Goal: Communication & Community: Share content

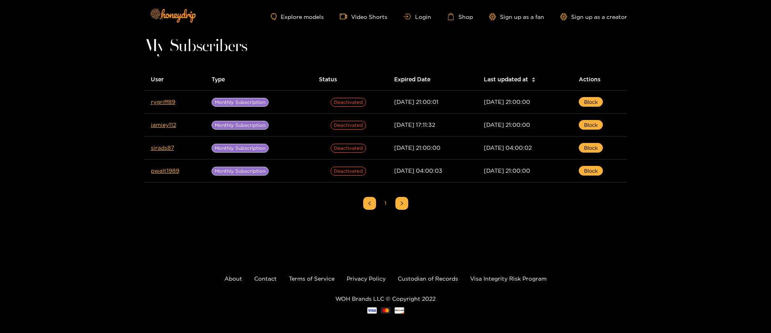
drag, startPoint x: 422, startPoint y: 18, endPoint x: 397, endPoint y: 5, distance: 27.7
click at [422, 17] on link "Login" at bounding box center [416, 17] width 27 height 6
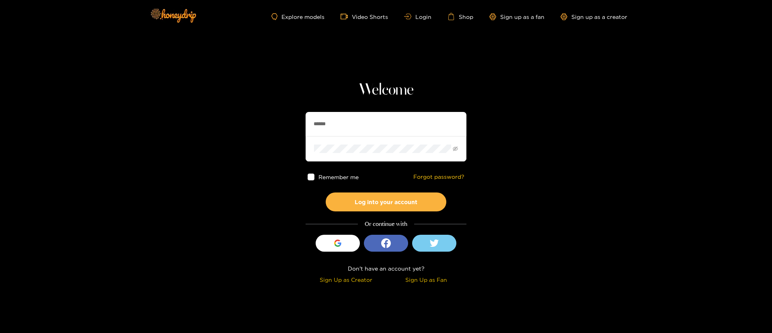
click at [368, 113] on input "******" at bounding box center [386, 124] width 161 height 24
paste input "*******"
type input "**********"
click at [407, 200] on button "Log into your account" at bounding box center [386, 201] width 121 height 19
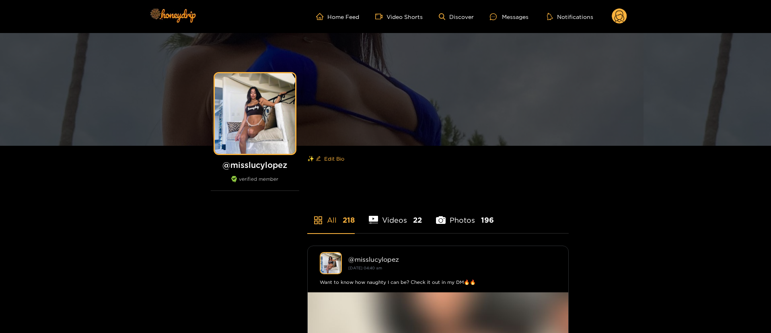
click at [623, 13] on icon at bounding box center [620, 17] width 10 height 14
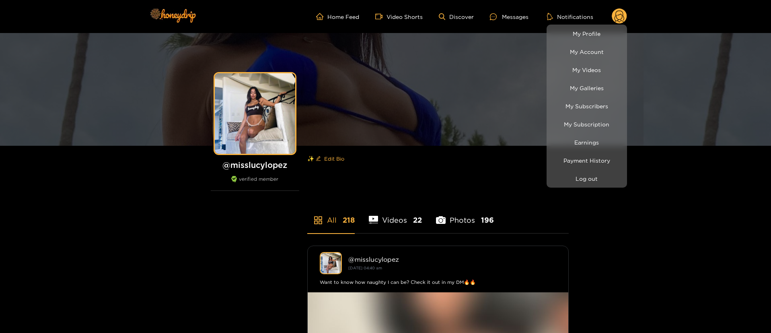
click at [609, 95] on li "My Galleries" at bounding box center [587, 88] width 80 height 18
click at [600, 108] on link "My Subscribers" at bounding box center [587, 106] width 76 height 14
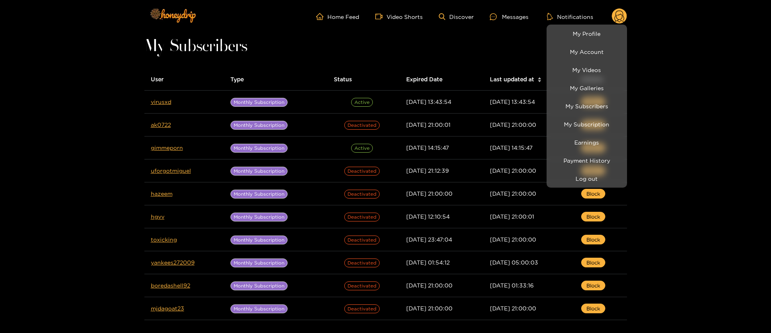
click at [698, 87] on div at bounding box center [385, 166] width 771 height 333
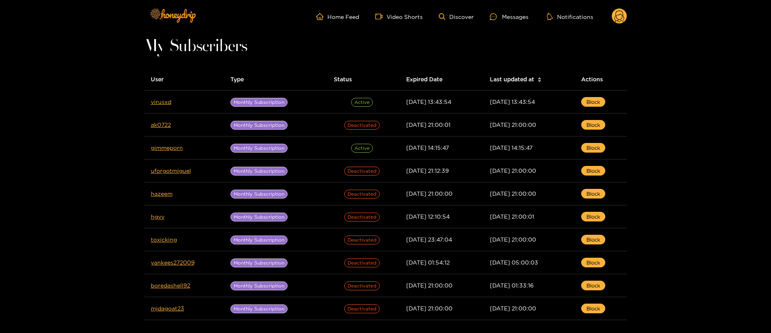
click at [529, 22] on ul "Home Feed Video Shorts Discover Messages Notifications" at bounding box center [471, 16] width 311 height 16
click at [525, 14] on div "Messages" at bounding box center [509, 16] width 39 height 9
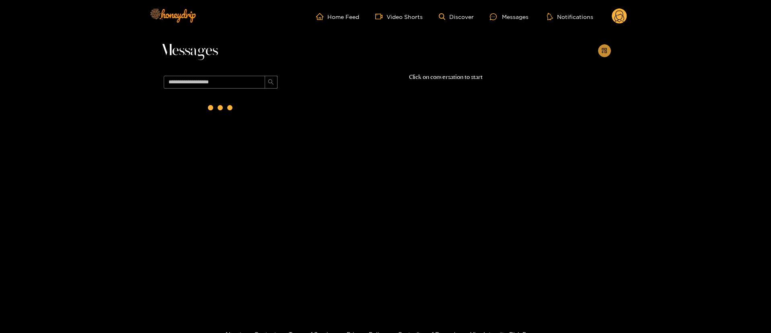
click at [604, 47] on button "button" at bounding box center [604, 50] width 13 height 13
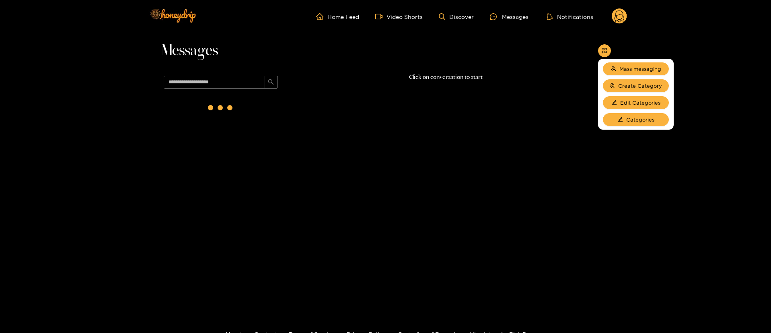
click at [615, 59] on ul "Mass messaging Create Category Edit Categories Categories" at bounding box center [636, 94] width 76 height 71
click at [616, 61] on li "Mass messaging" at bounding box center [636, 68] width 76 height 17
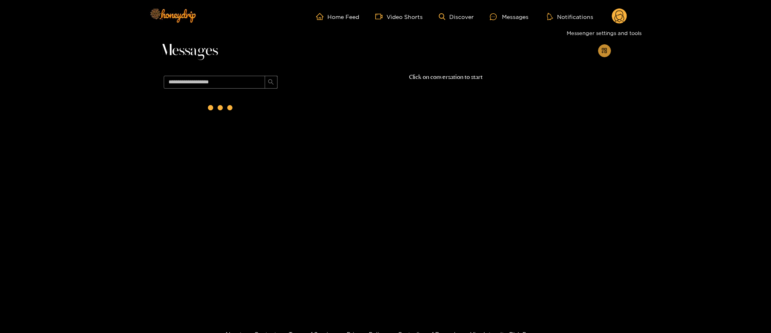
click at [602, 51] on icon "appstore-add" at bounding box center [604, 50] width 6 height 6
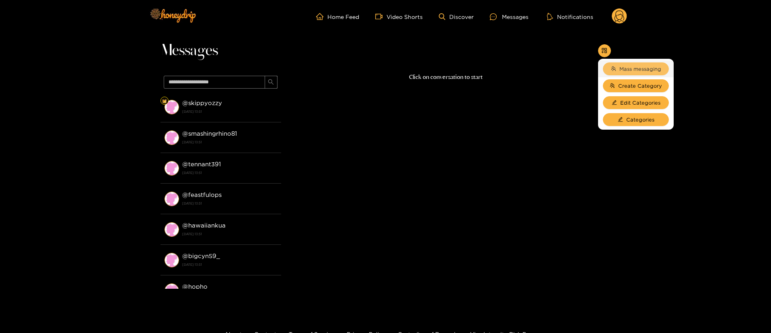
click at [630, 72] on span "Mass messaging" at bounding box center [640, 69] width 42 height 8
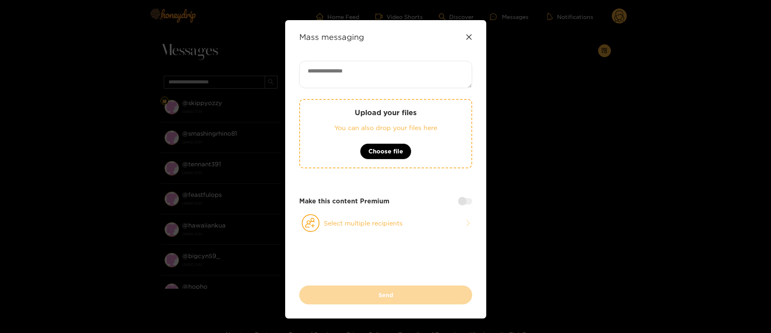
click at [372, 79] on textarea at bounding box center [385, 74] width 173 height 27
paste textarea "**********"
type textarea "**********"
click at [381, 232] on div "**********" at bounding box center [385, 173] width 173 height 224
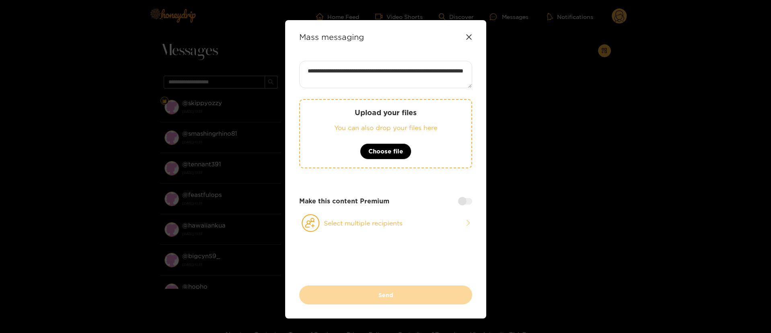
drag, startPoint x: 381, startPoint y: 226, endPoint x: 368, endPoint y: 166, distance: 61.9
click at [381, 226] on button "Select multiple recipients" at bounding box center [385, 223] width 173 height 19
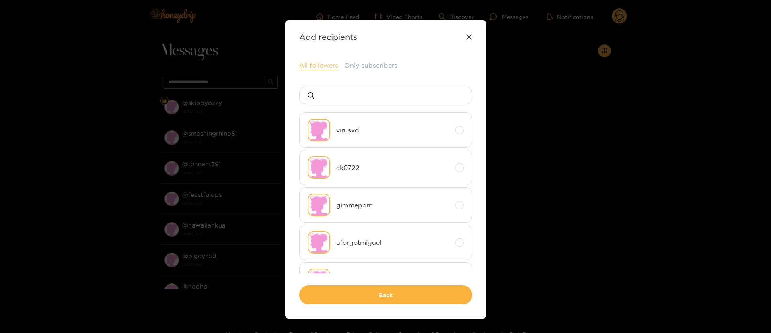
click at [326, 67] on button "All followers" at bounding box center [318, 66] width 39 height 10
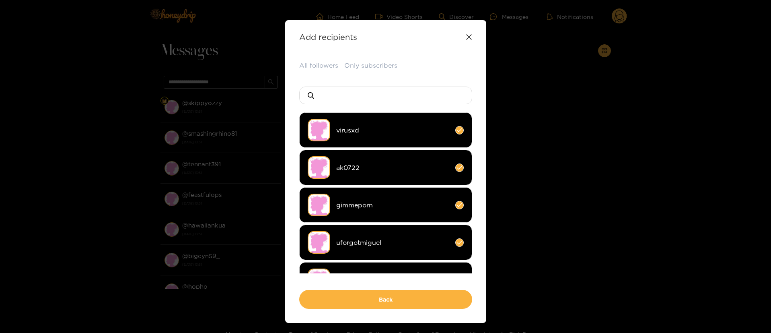
click at [389, 289] on div "All followers Only subscribers virusxd ak0722 gimmeporn uforgotmiguel hazeem hg…" at bounding box center [385, 185] width 173 height 248
click at [390, 290] on button "Back" at bounding box center [385, 299] width 173 height 19
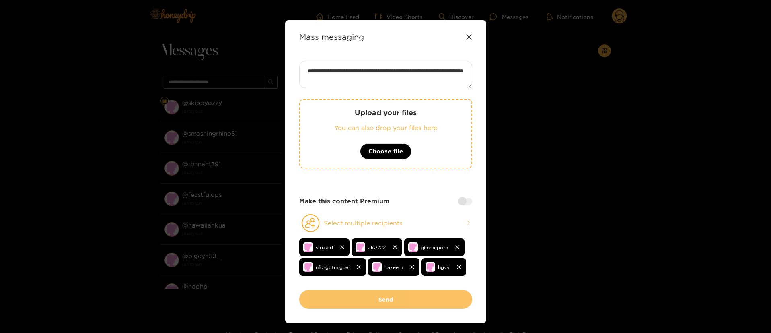
click at [392, 293] on button "Send" at bounding box center [385, 299] width 173 height 19
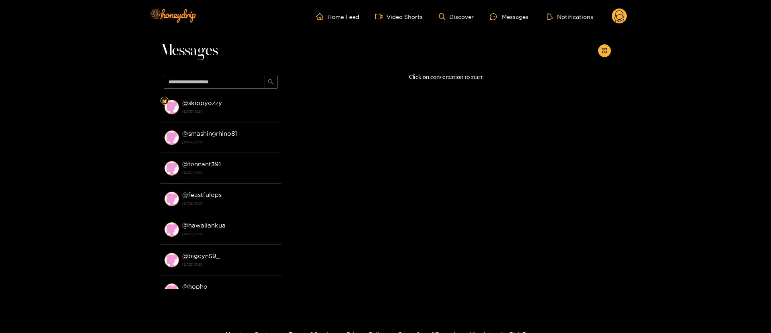
scroll to position [0, 0]
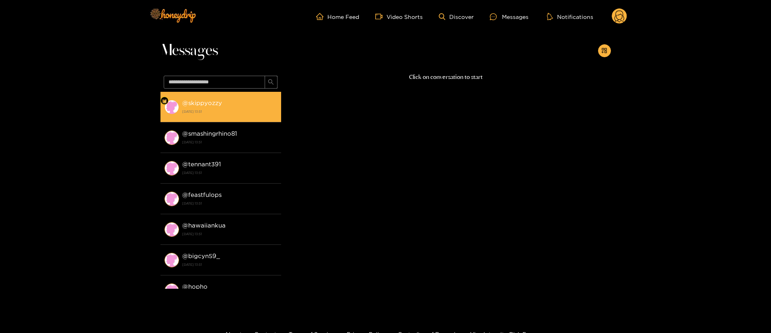
click at [247, 101] on div "@ skippyozzy [DATE] 13:51" at bounding box center [229, 107] width 95 height 18
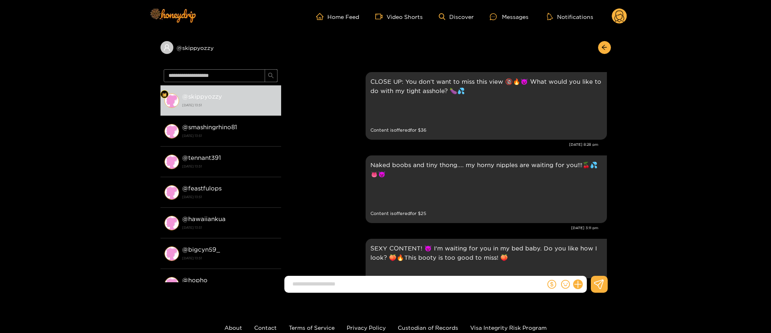
scroll to position [1712, 0]
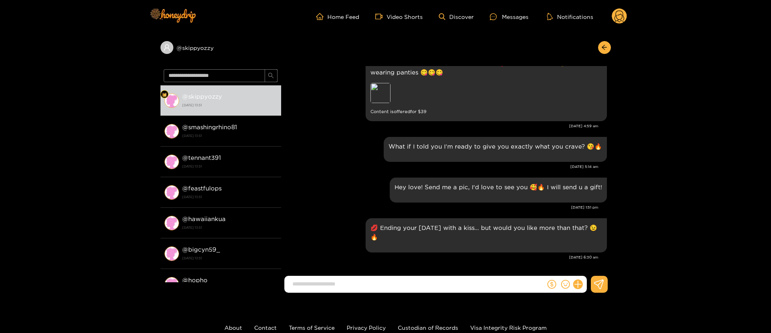
click at [626, 15] on circle at bounding box center [619, 15] width 15 height 15
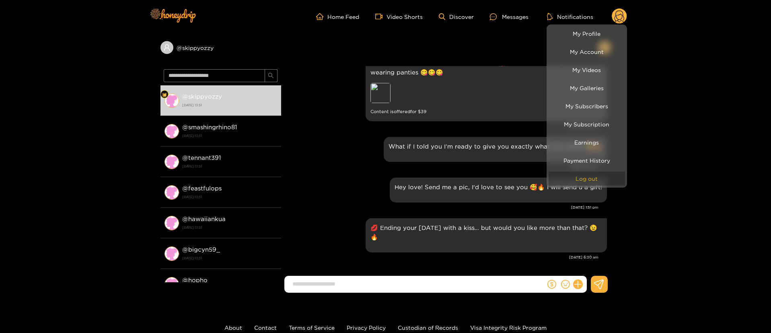
click at [593, 184] on button "Log out" at bounding box center [587, 178] width 76 height 14
